Goal: Use online tool/utility: Utilize a website feature to perform a specific function

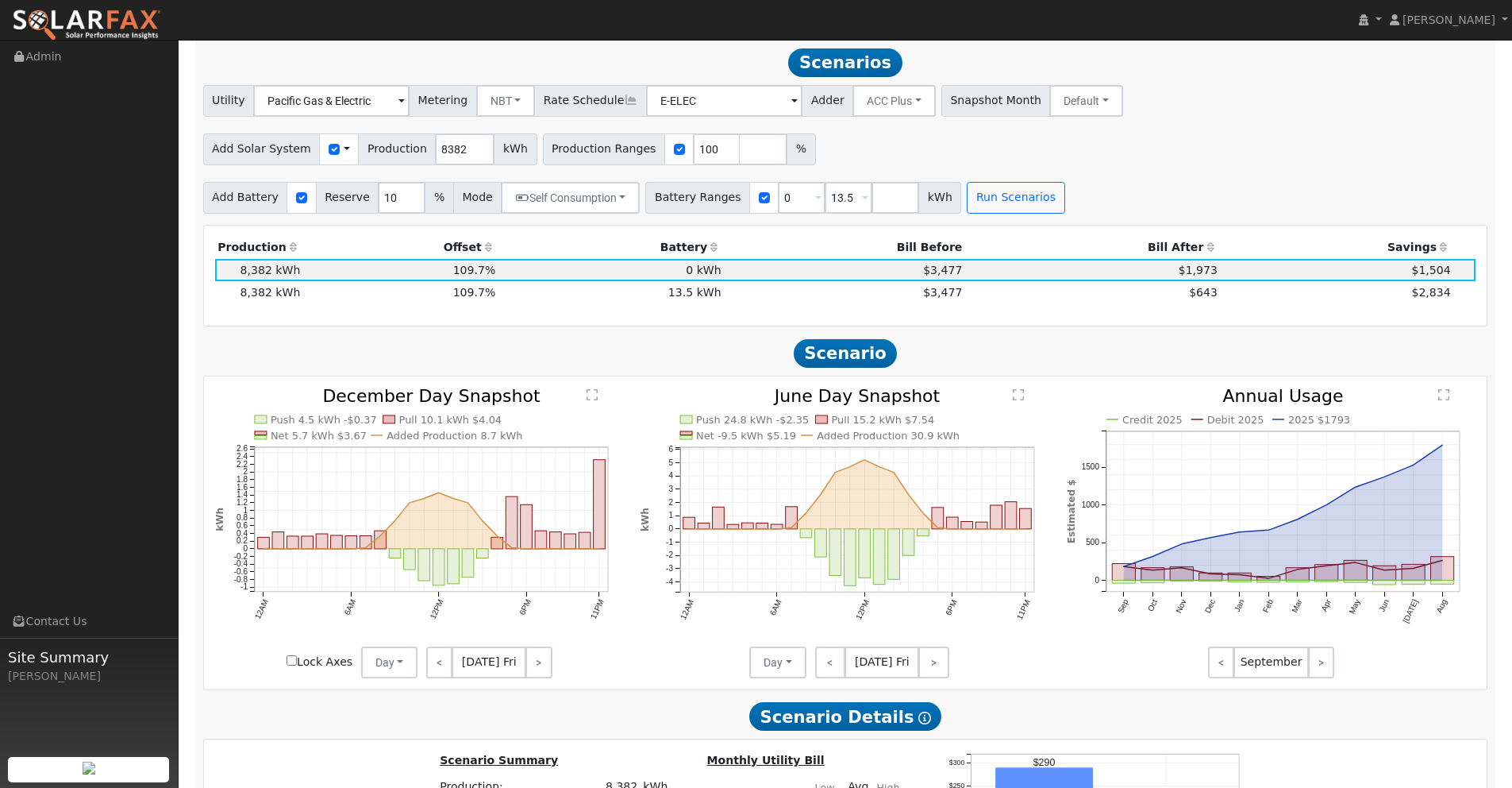
scroll to position [1401, 0]
click at [125, 24] on img at bounding box center [86, 26] width 150 height 33
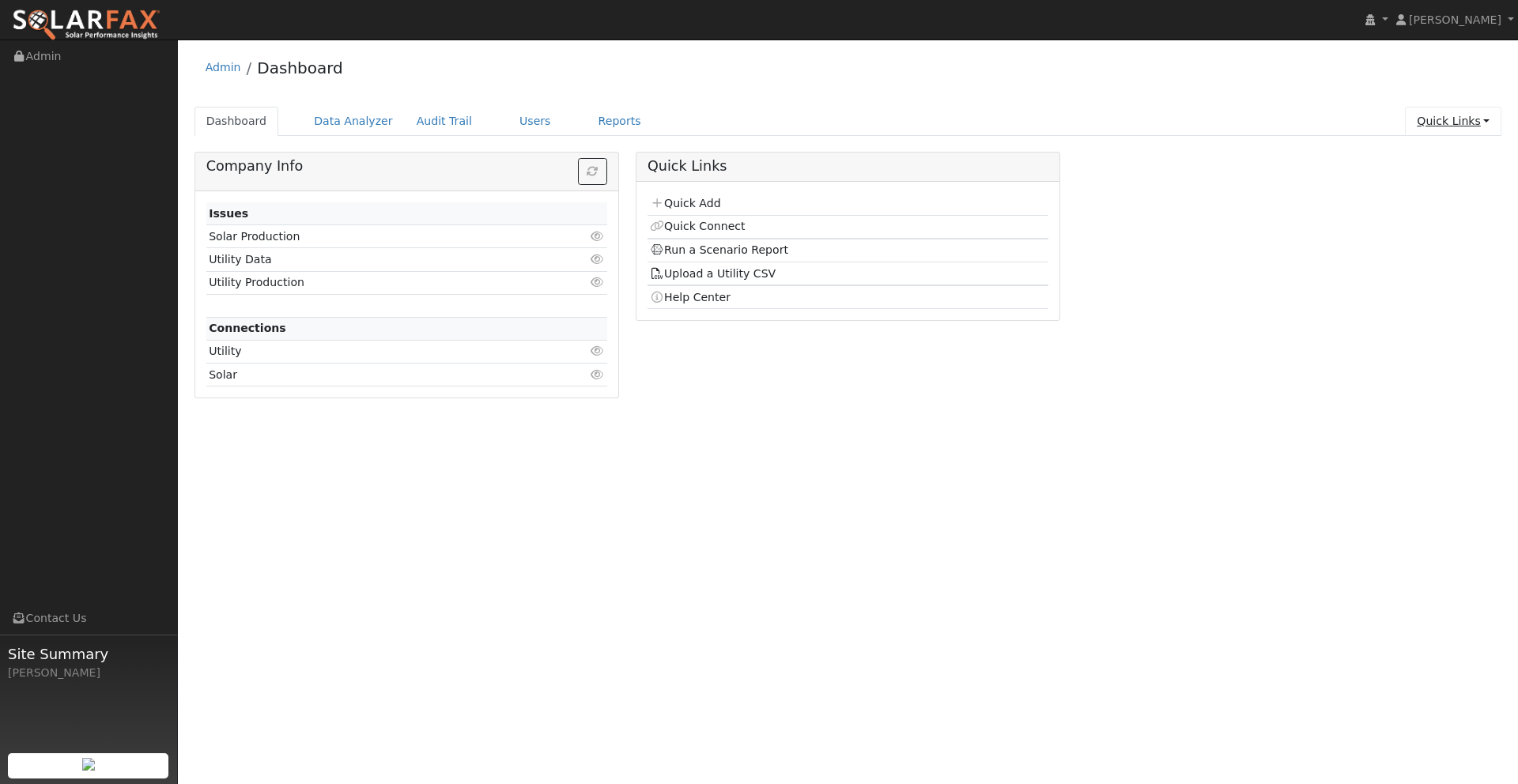
click at [1445, 120] on link "Quick Links" at bounding box center [1453, 121] width 97 height 29
click at [1415, 211] on link "Run a Scenario Report" at bounding box center [1422, 212] width 160 height 22
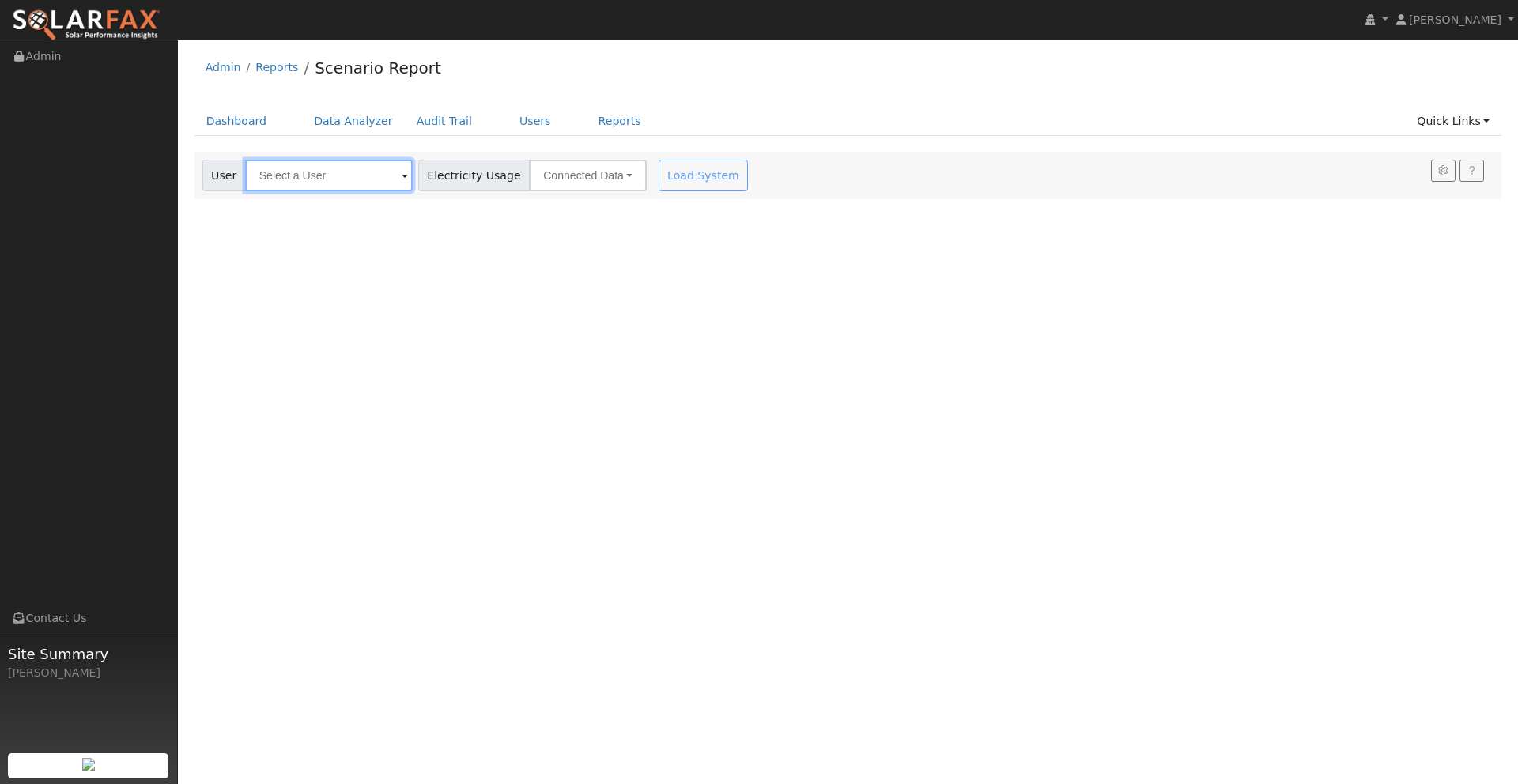
click at [363, 171] on input "text" at bounding box center [328, 175] width 168 height 31
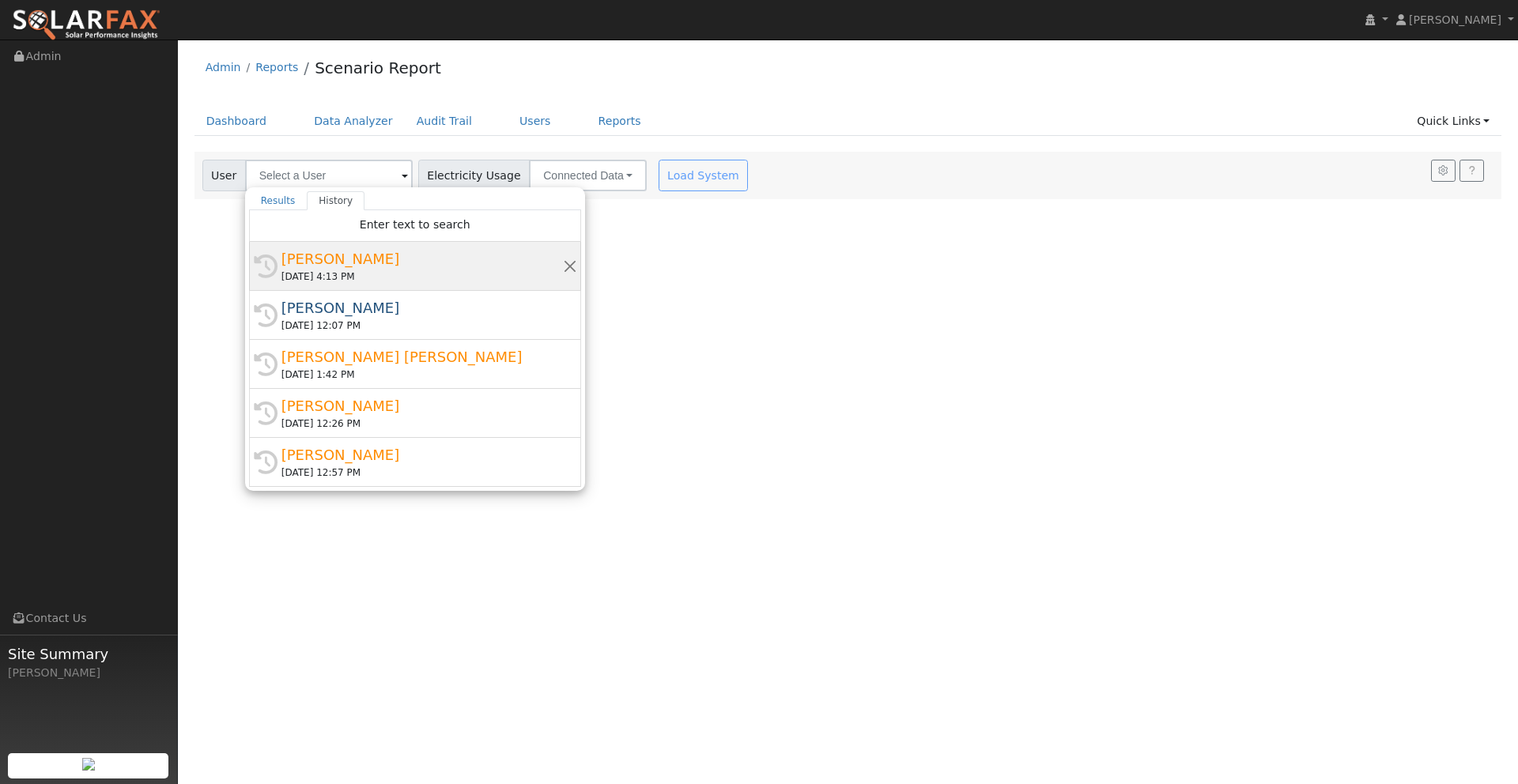
click at [349, 261] on div "[PERSON_NAME]" at bounding box center [422, 259] width 281 height 22
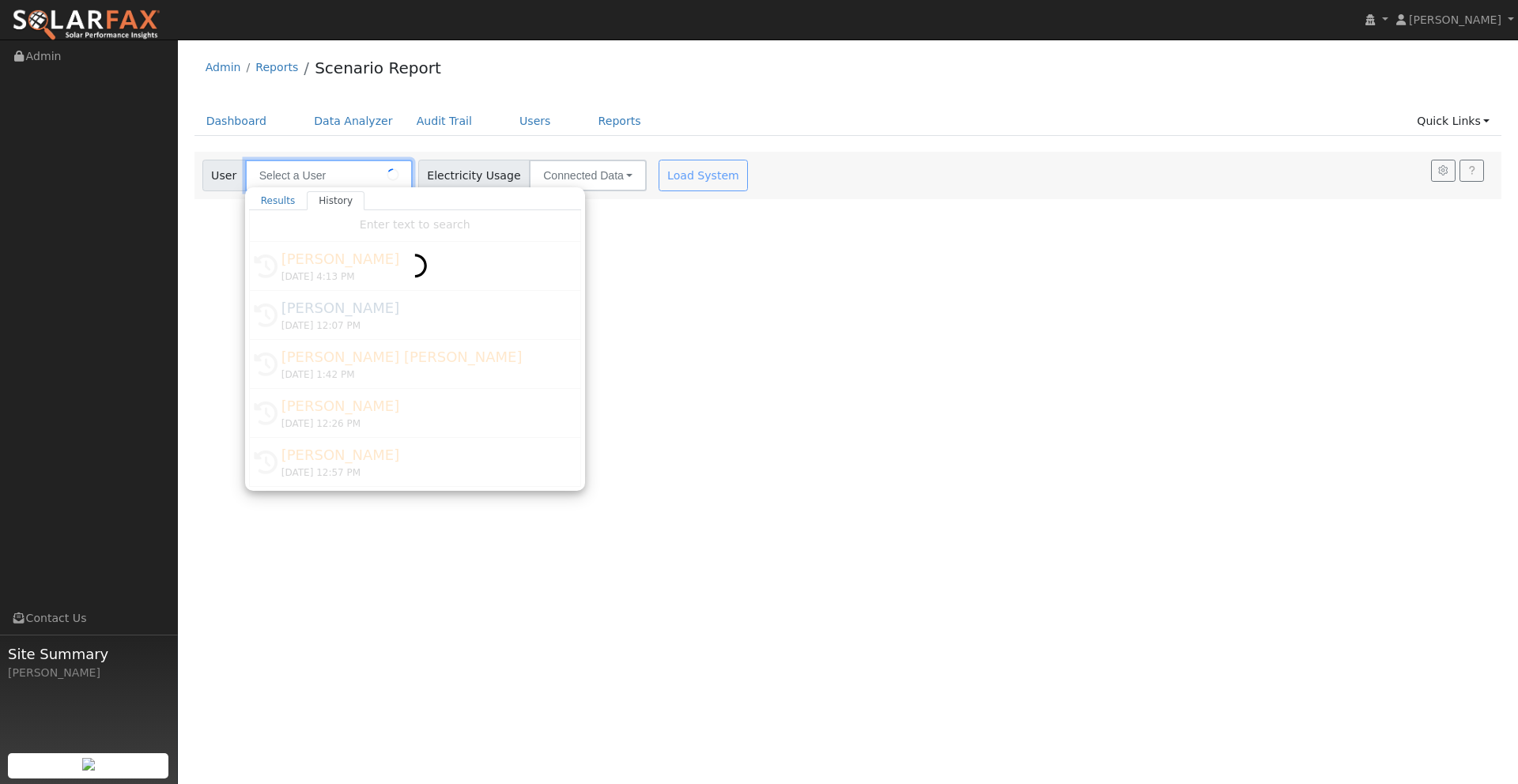
type input "[PERSON_NAME]"
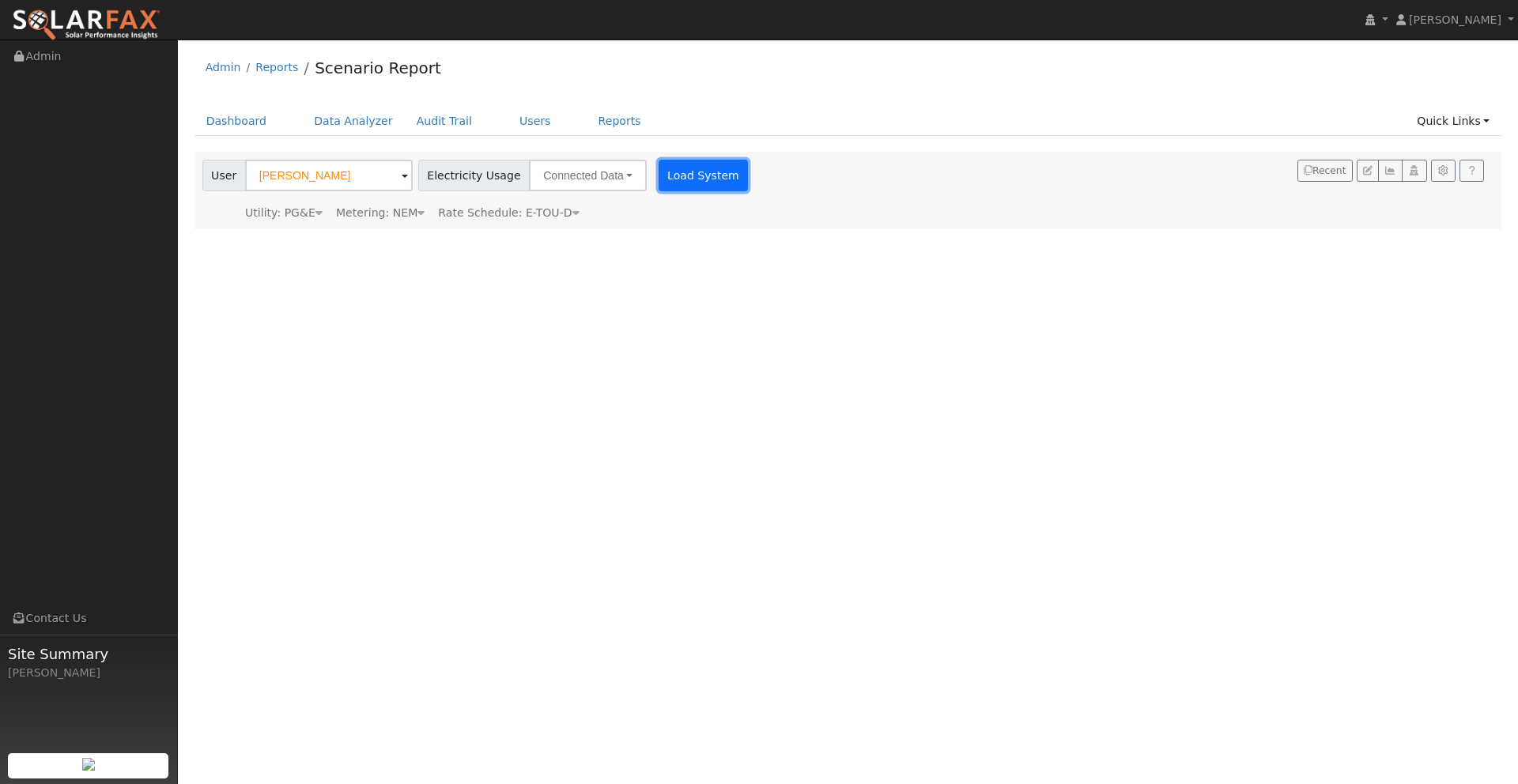
click at [681, 179] on button "Load System" at bounding box center [703, 175] width 90 height 31
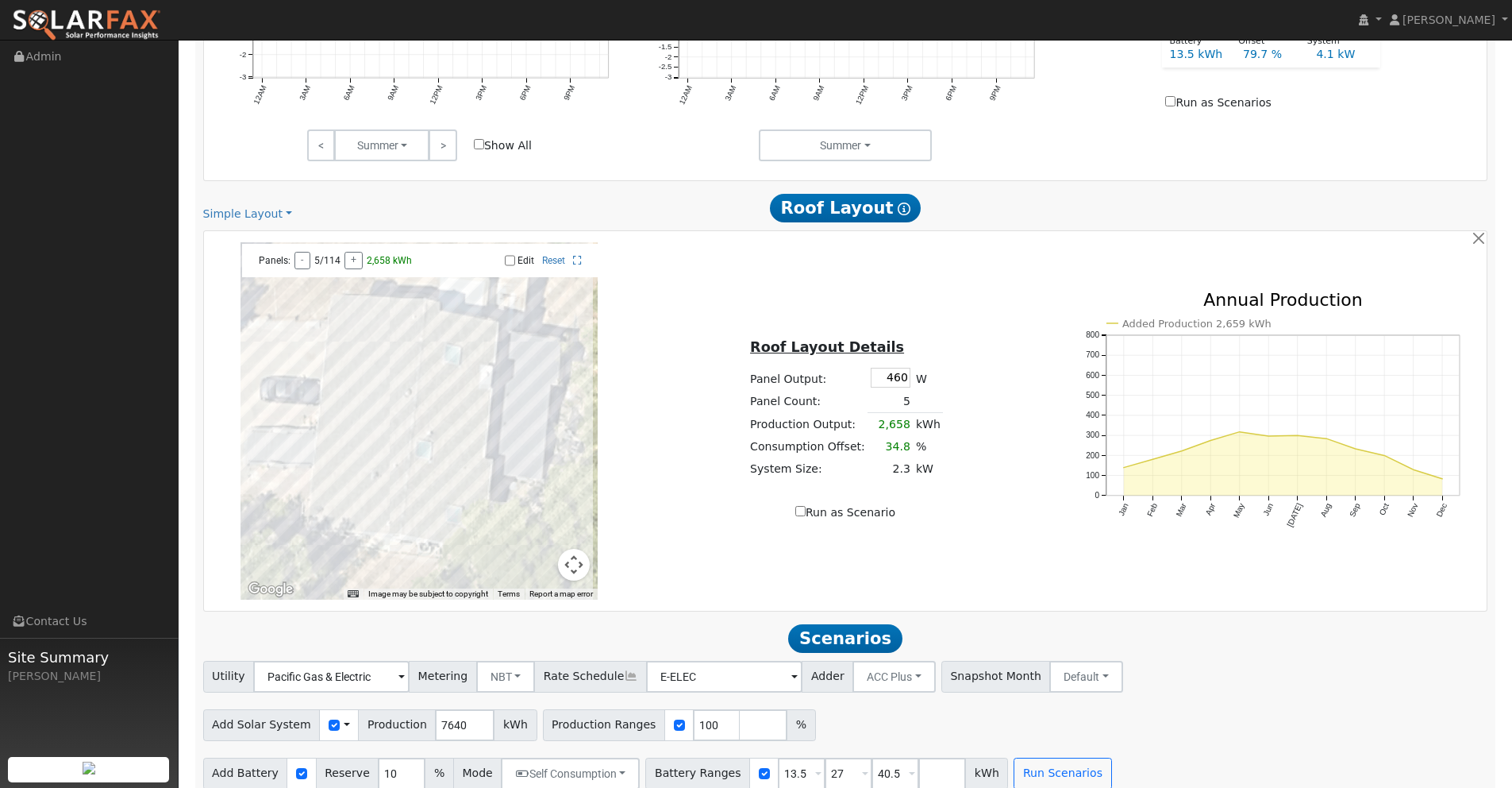
scroll to position [815, 0]
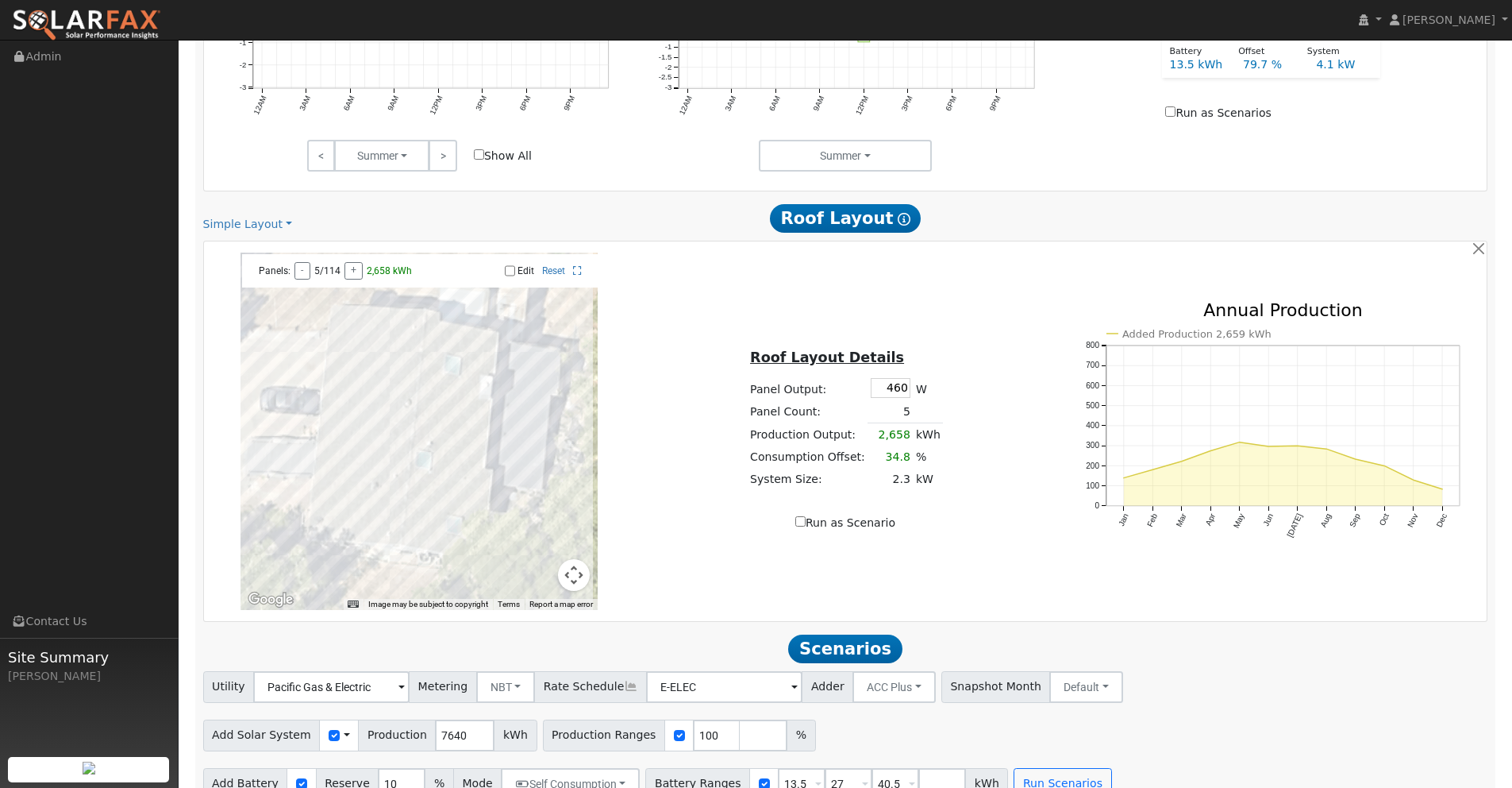
click at [279, 234] on div "Scenario Report Powered by SolarFax ® Energy Consumption Overview Show Help Thi…" at bounding box center [846, 111] width 1301 height 1391
click at [278, 227] on link "Simple Layout" at bounding box center [248, 224] width 89 height 17
